Goal: Task Accomplishment & Management: Use online tool/utility

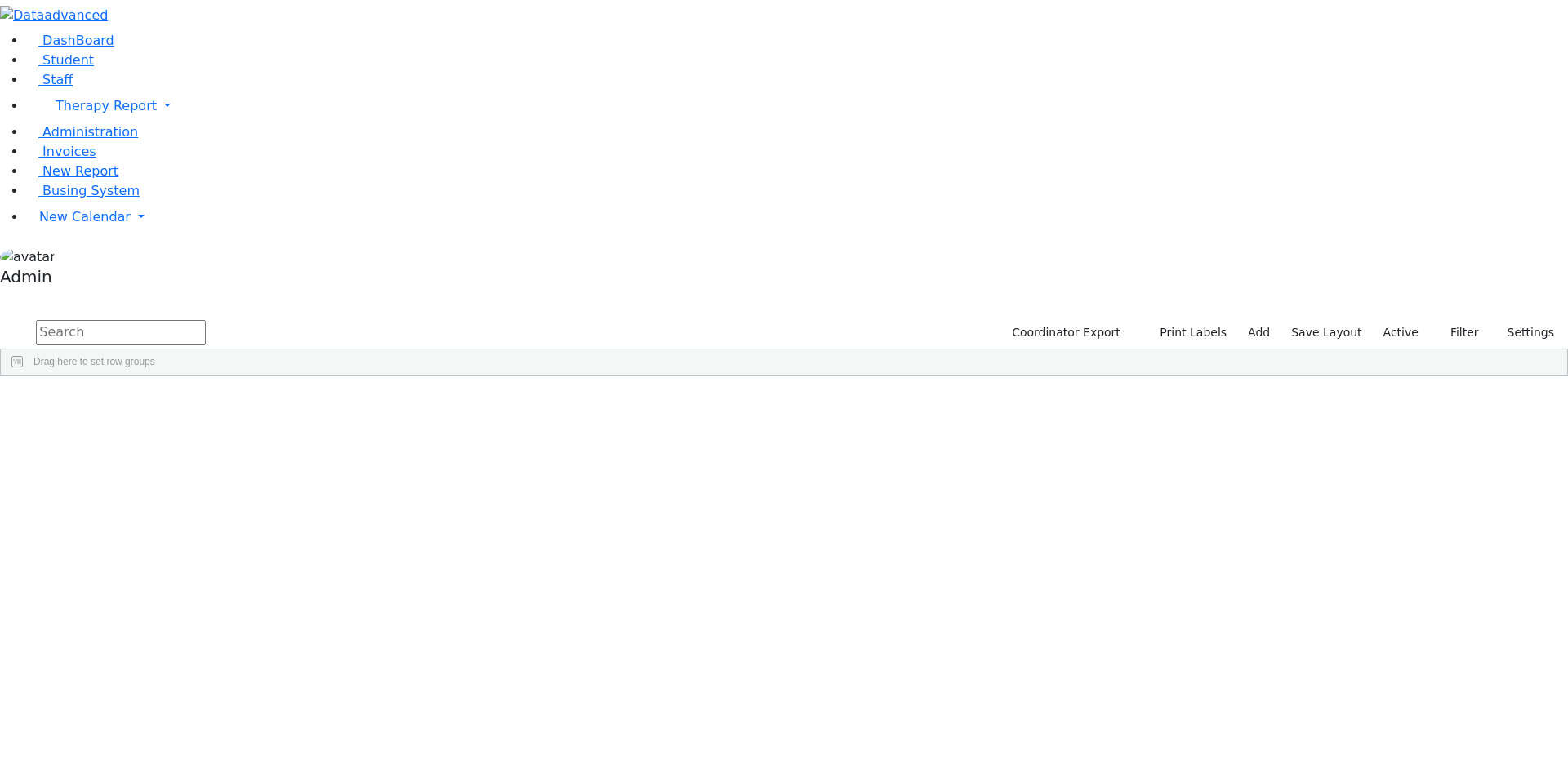
click at [135, 426] on div "[PERSON_NAME]" at bounding box center [68, 437] width 134 height 23
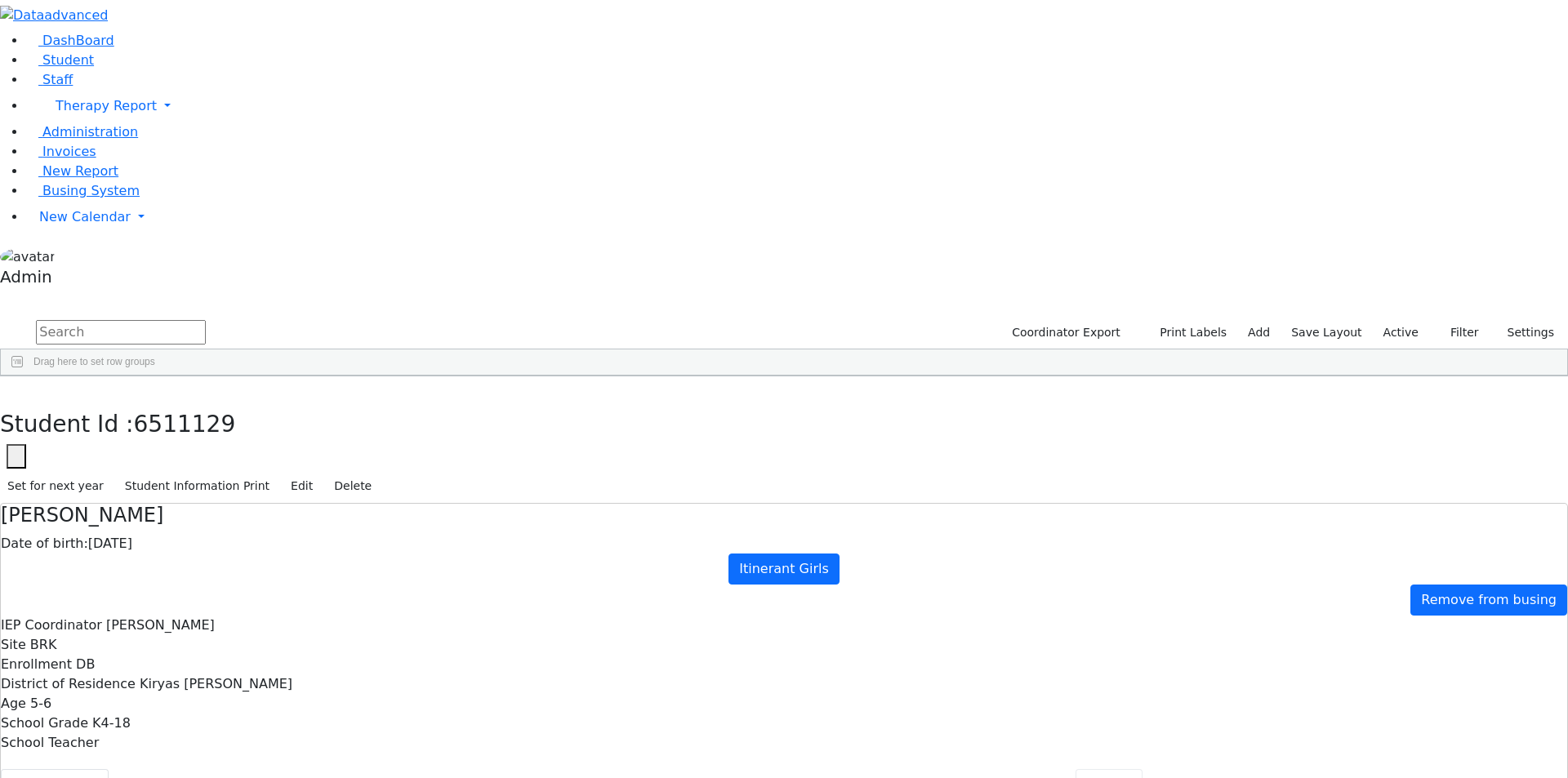
click at [1075, 769] on button "Forms" at bounding box center [1109, 786] width 68 height 34
type input "Mrs. Devorah Adler"
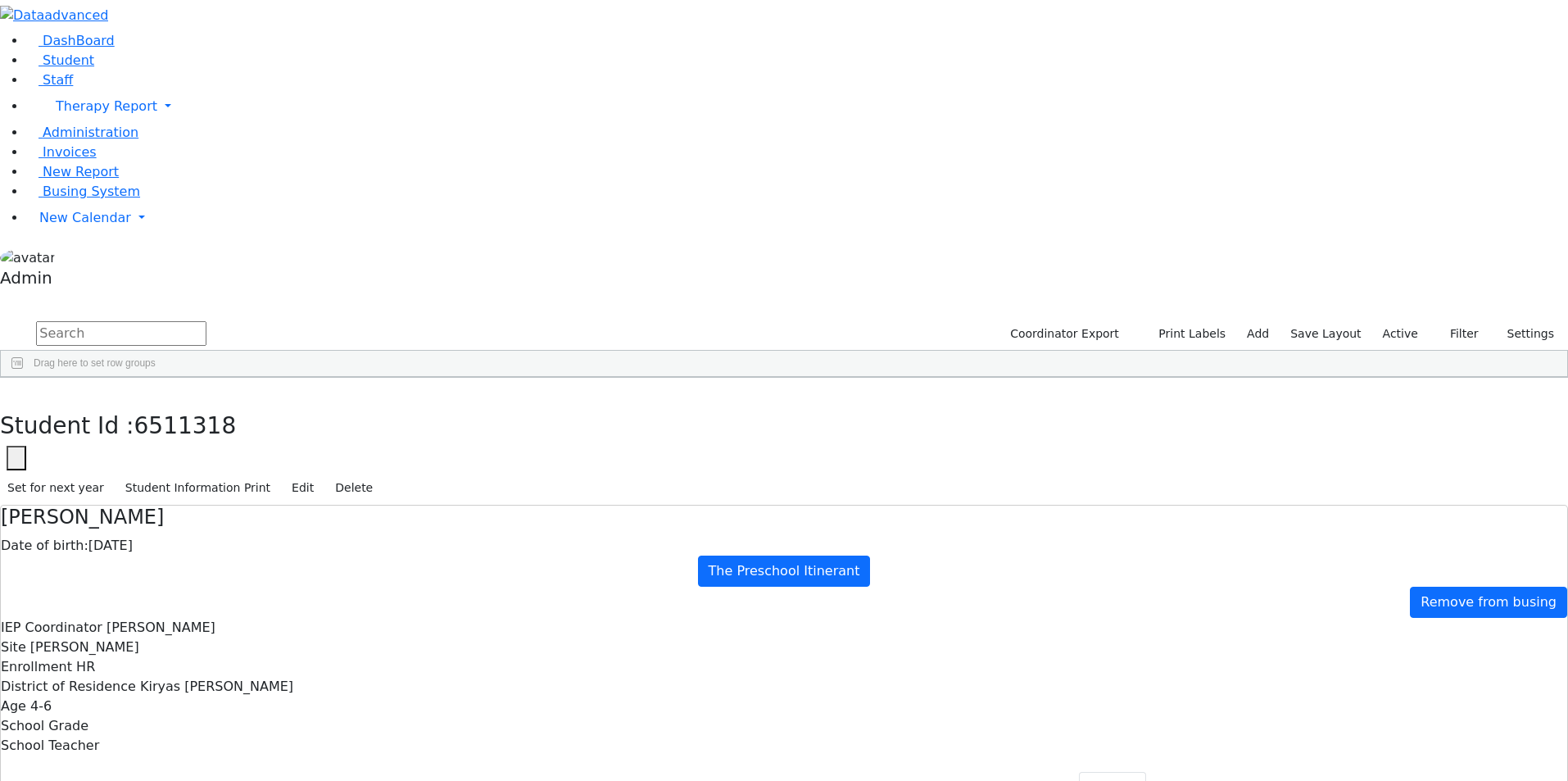
drag, startPoint x: 624, startPoint y: 561, endPoint x: 229, endPoint y: 475, distance: 404.3
click at [135, 726] on div "Bando" at bounding box center [68, 736] width 135 height 23
